Goal: Go to known website: Access a specific website the user already knows

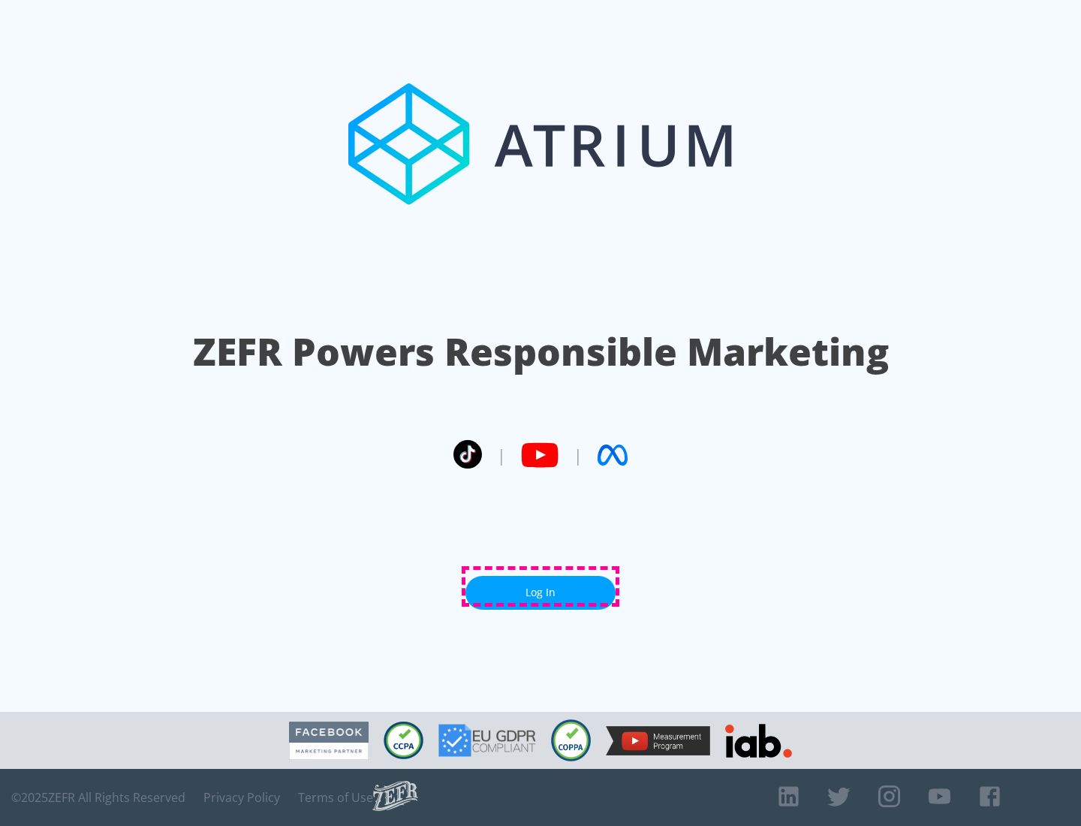
click at [541, 586] on link "Log In" at bounding box center [540, 593] width 150 height 34
